Goal: Navigation & Orientation: Find specific page/section

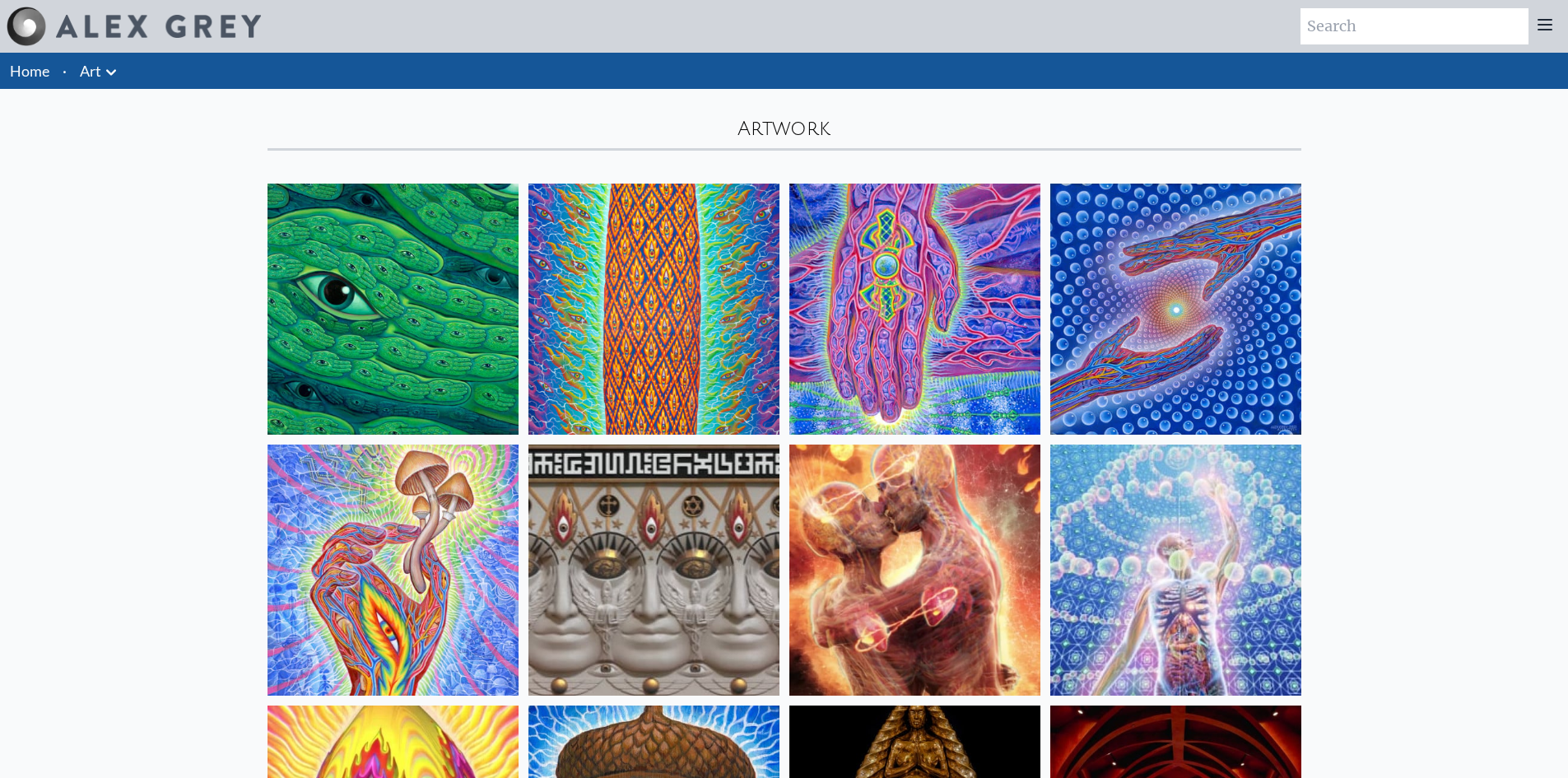
drag, startPoint x: 0, startPoint y: 0, endPoint x: 44, endPoint y: 68, distance: 81.0
click at [44, 68] on link "Home" at bounding box center [30, 70] width 39 height 18
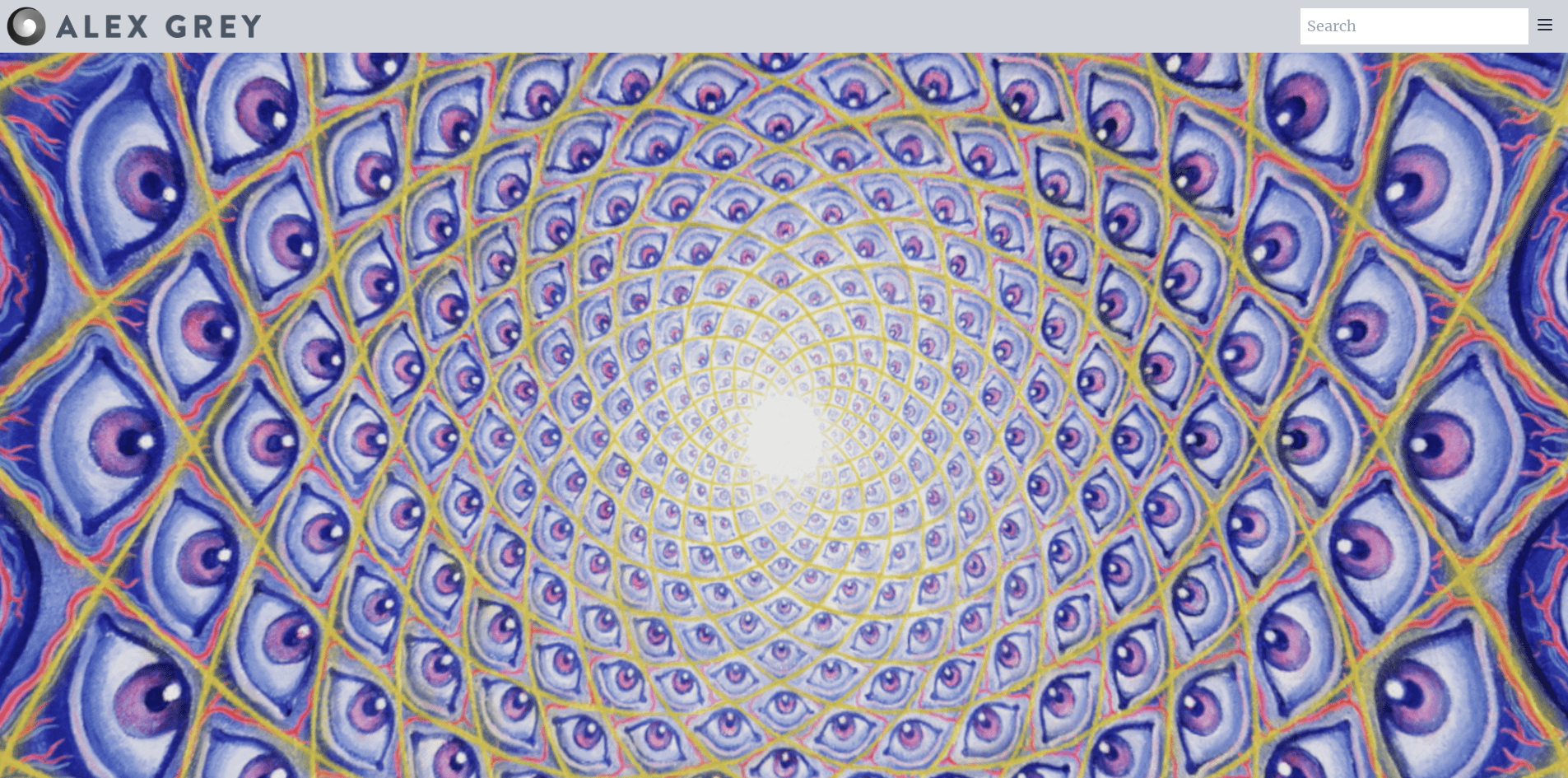
click at [1556, 39] on div at bounding box center [1545, 26] width 33 height 36
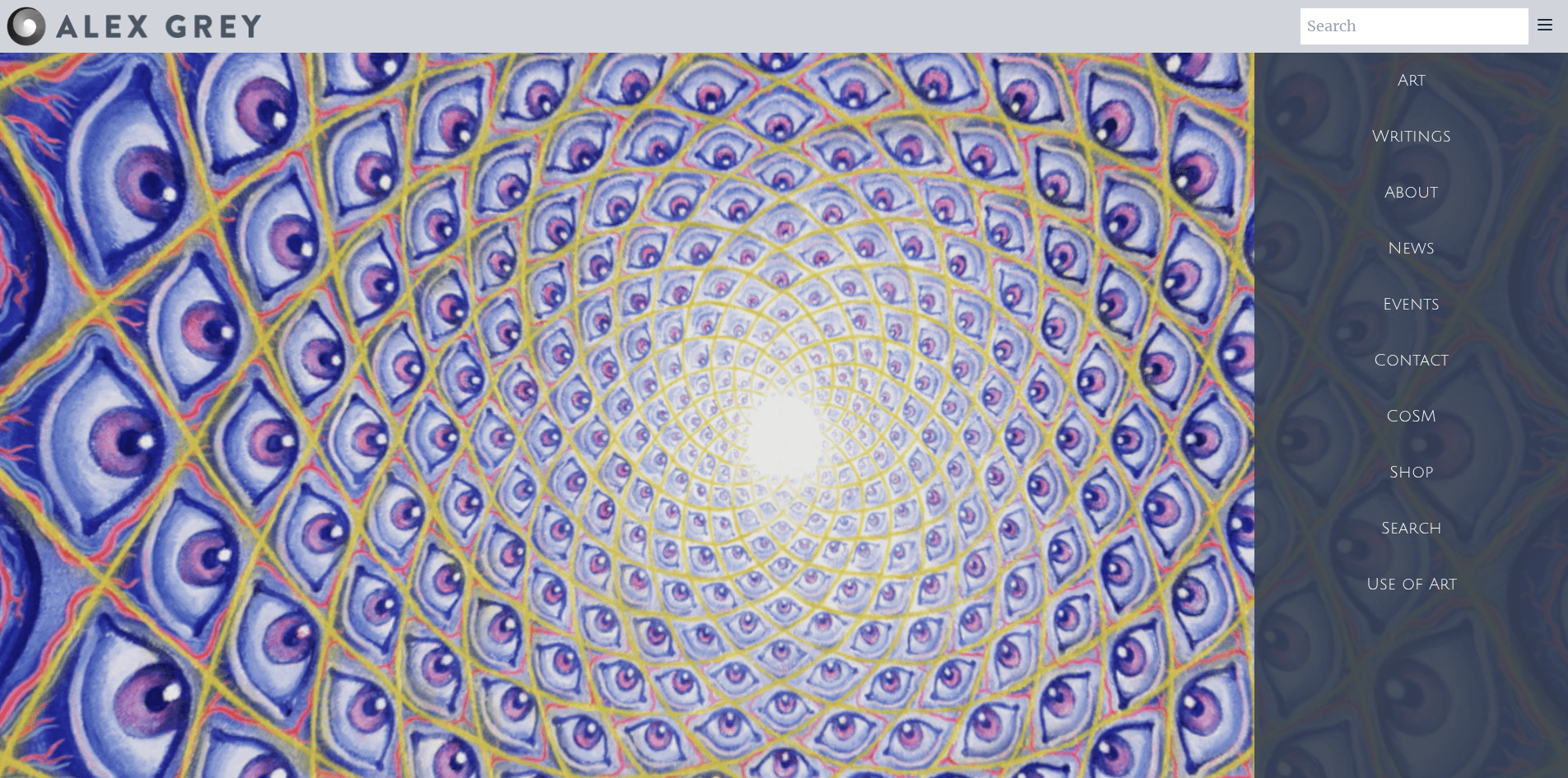
click at [1098, 397] on video "Your browser does not support the video tag." at bounding box center [784, 442] width 1646 height 926
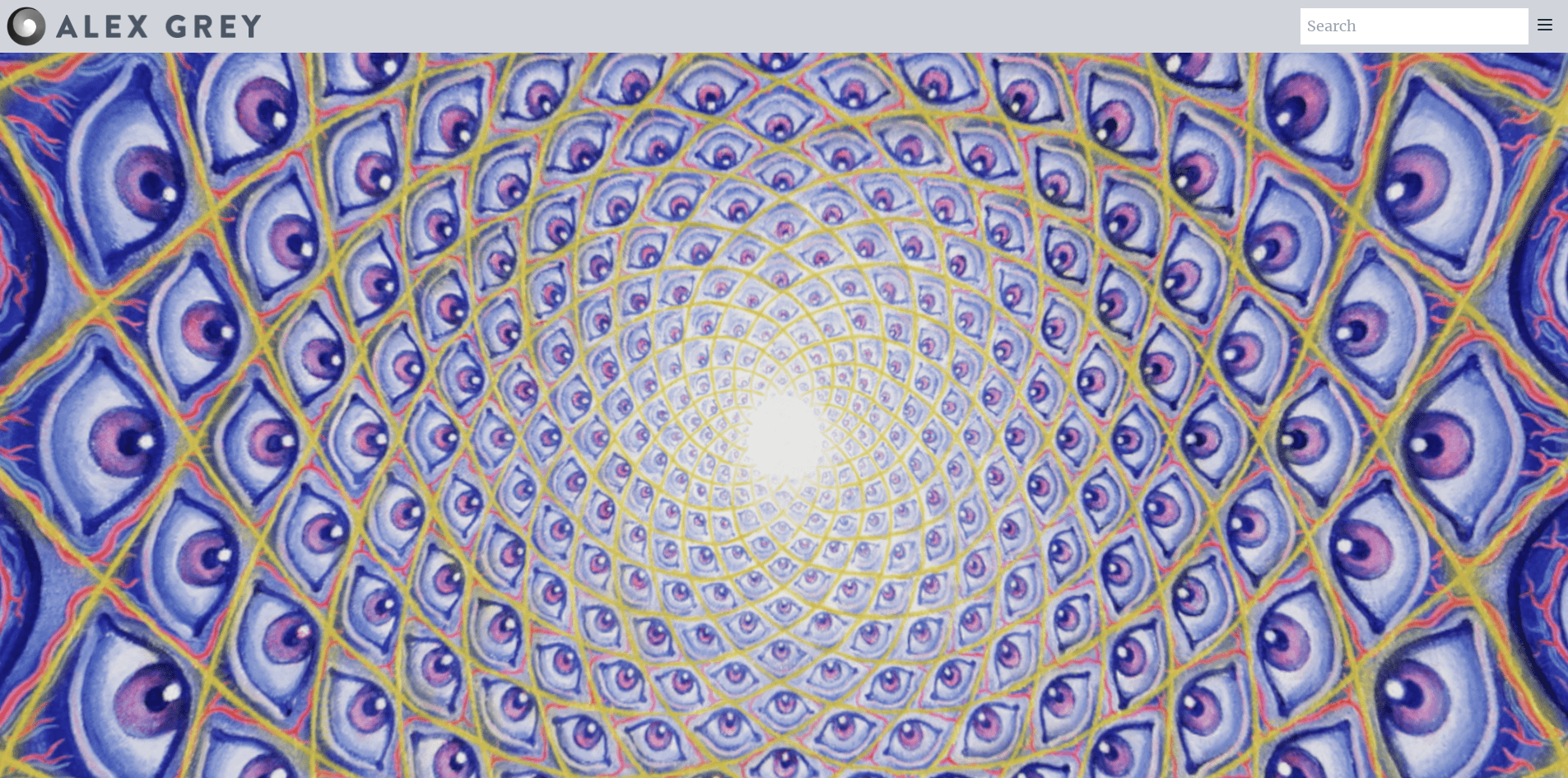
click at [1559, 25] on div at bounding box center [1545, 26] width 33 height 36
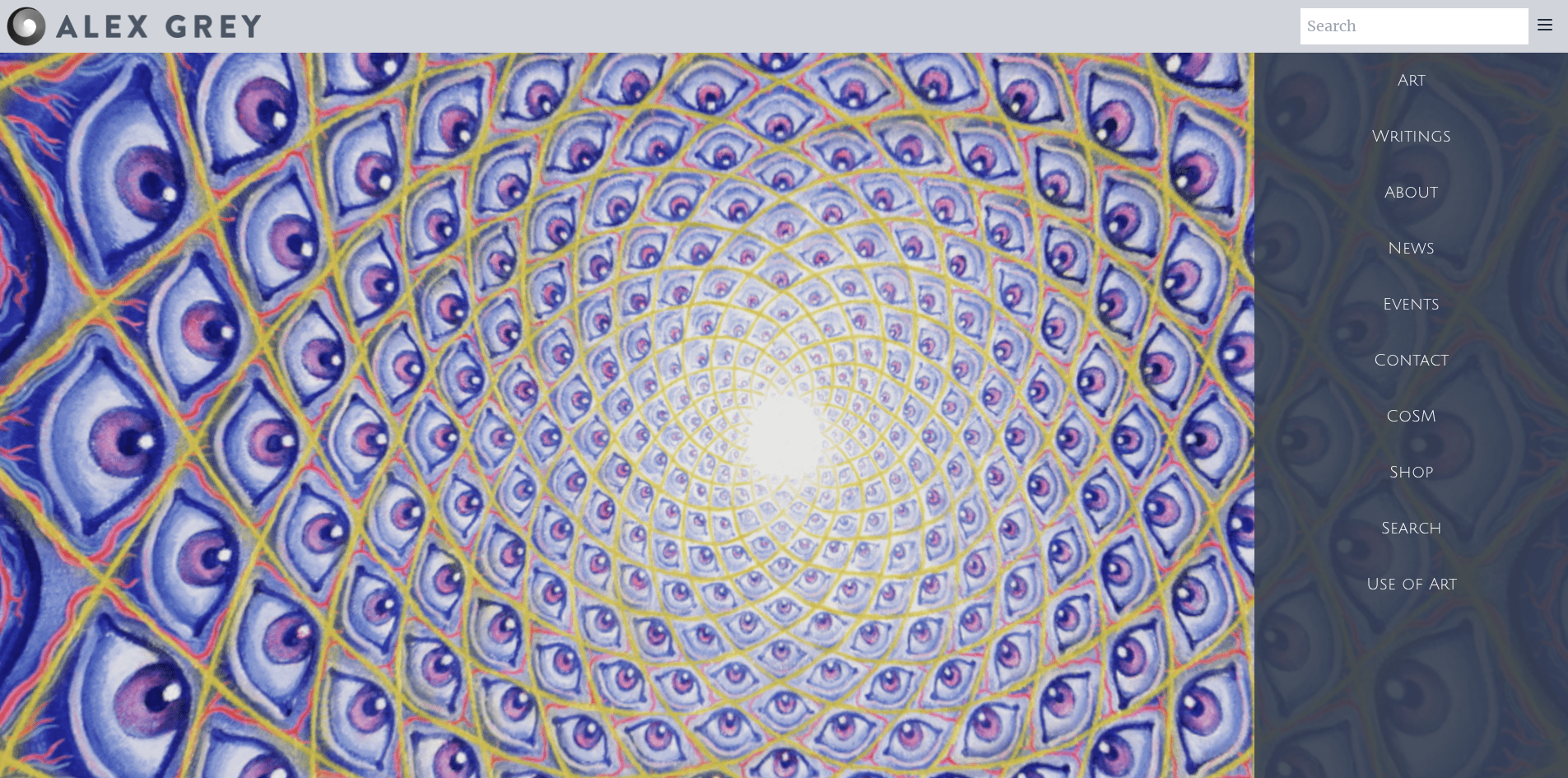
click at [1409, 458] on div "Shop" at bounding box center [1411, 472] width 313 height 56
